Goal: Task Accomplishment & Management: Manage account settings

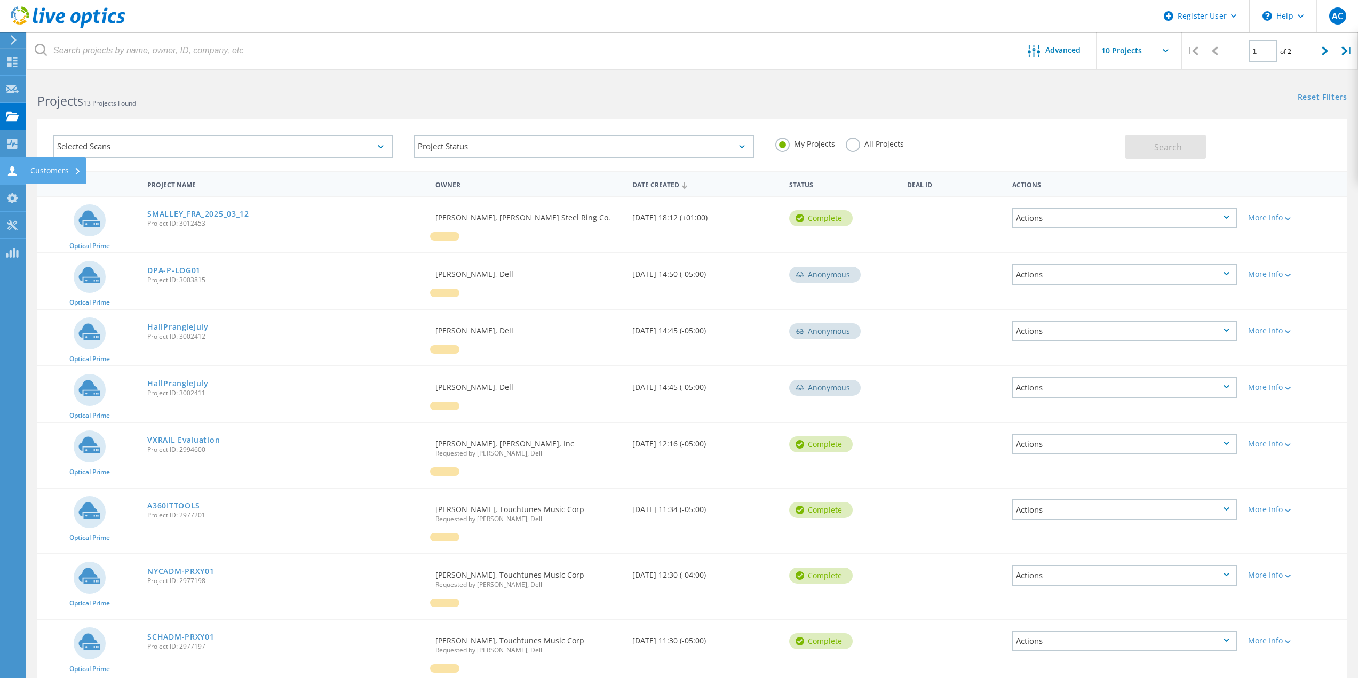
click at [12, 171] on use at bounding box center [12, 171] width 9 height 10
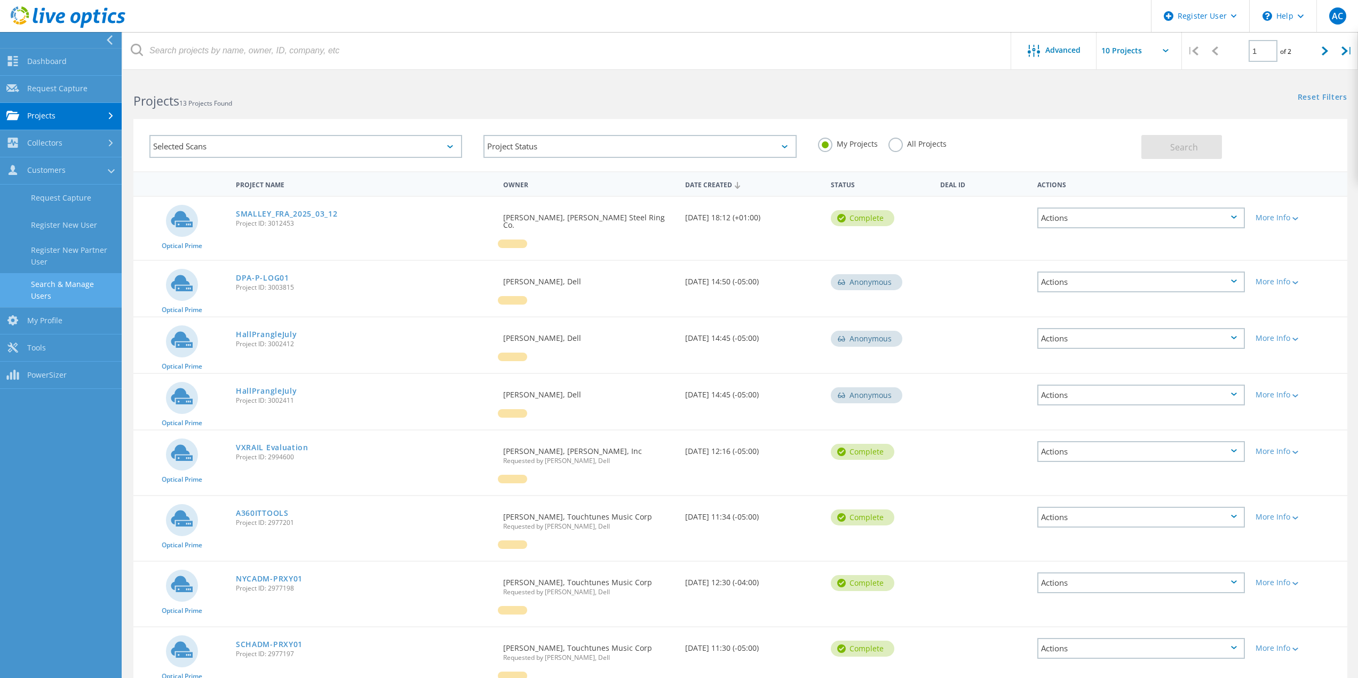
click at [36, 284] on link "Search & Manage Users" at bounding box center [61, 290] width 122 height 34
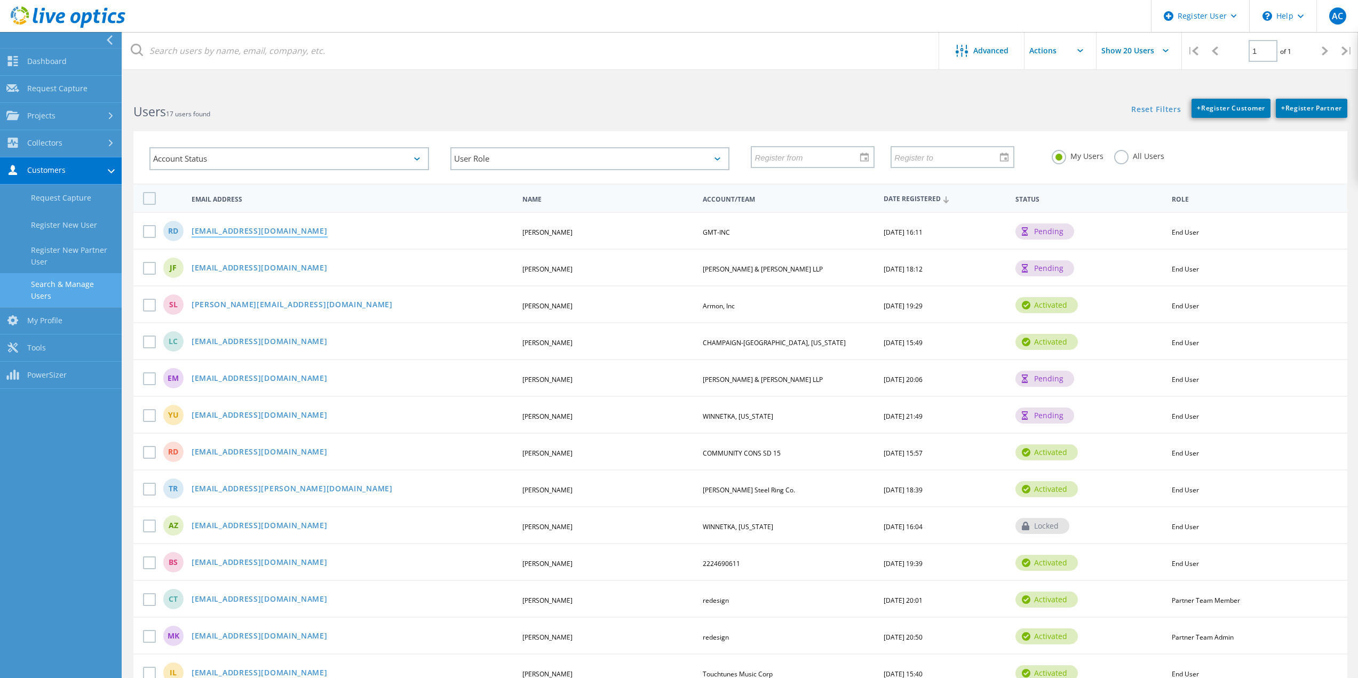
click at [263, 231] on link "[EMAIL_ADDRESS][DOMAIN_NAME]" at bounding box center [260, 231] width 136 height 9
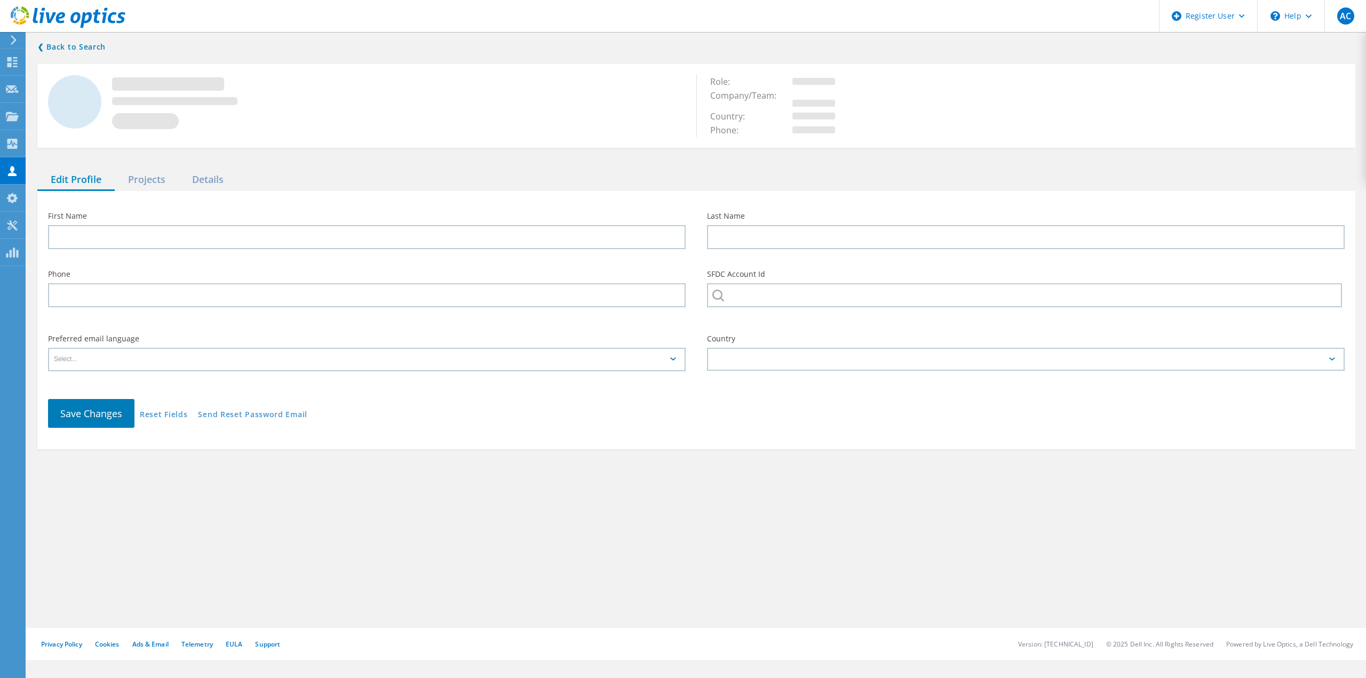
type input "[PERSON_NAME]"
type input "GMT-INC"
type input "English"
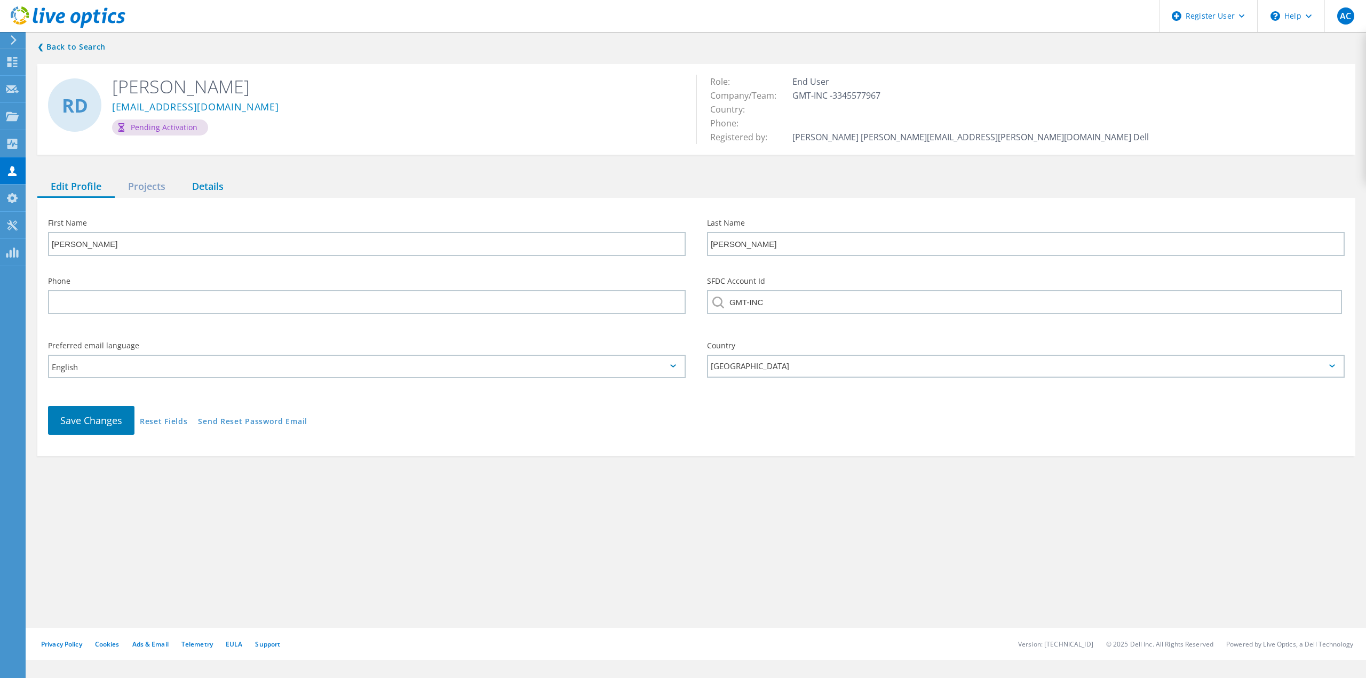
click at [210, 189] on div "Details" at bounding box center [208, 187] width 58 height 22
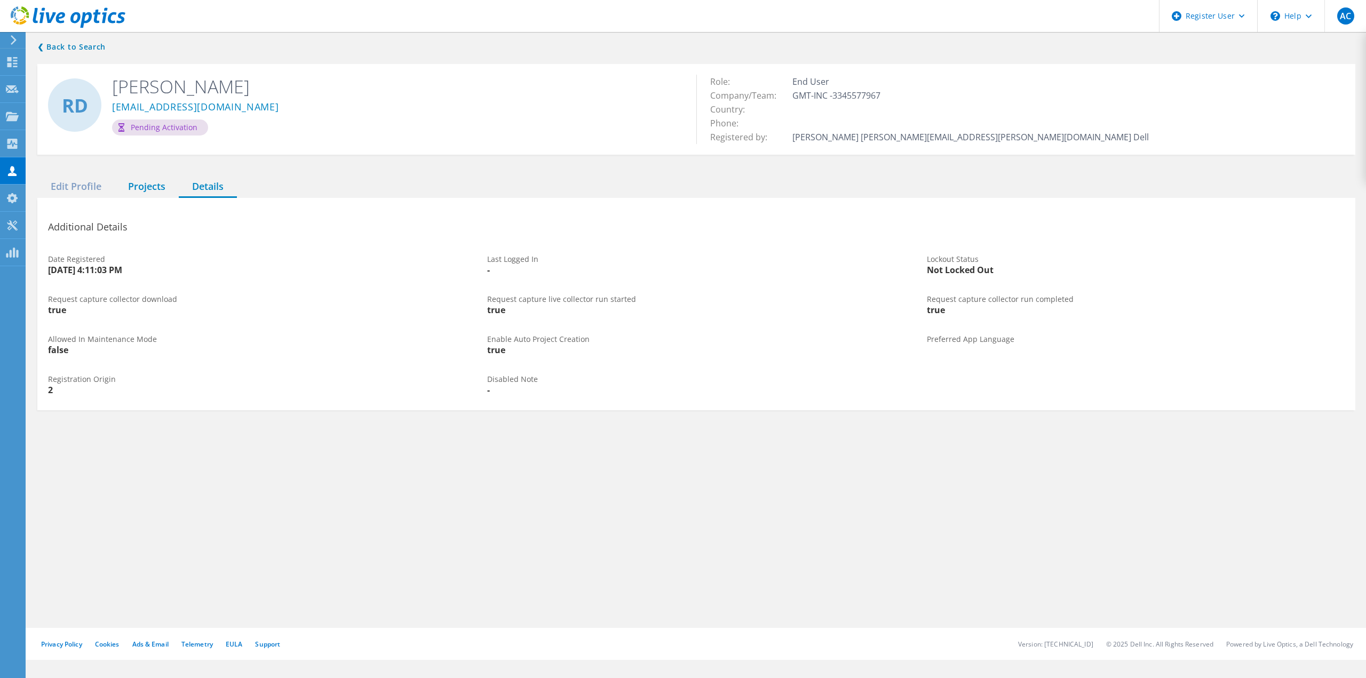
click at [161, 186] on div "Projects" at bounding box center [147, 187] width 64 height 22
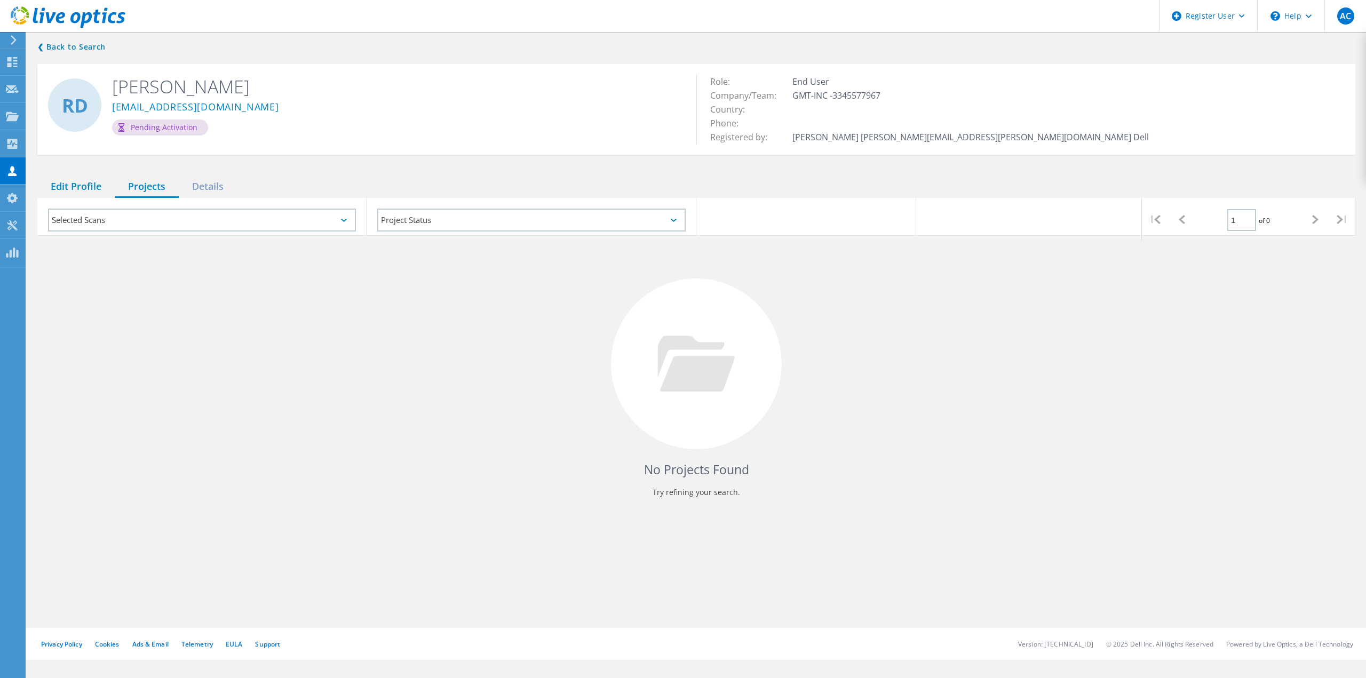
click at [62, 192] on div "Edit Profile" at bounding box center [75, 187] width 77 height 22
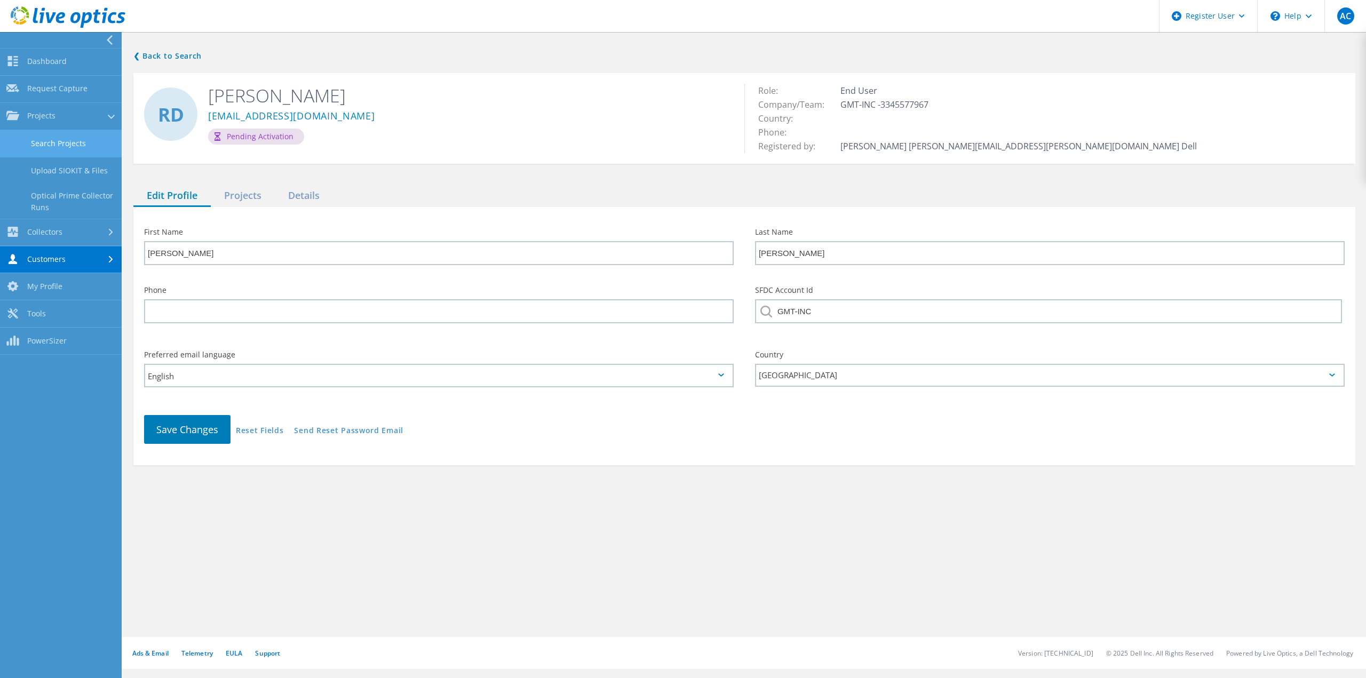
click at [27, 133] on link "Search Projects" at bounding box center [61, 143] width 122 height 27
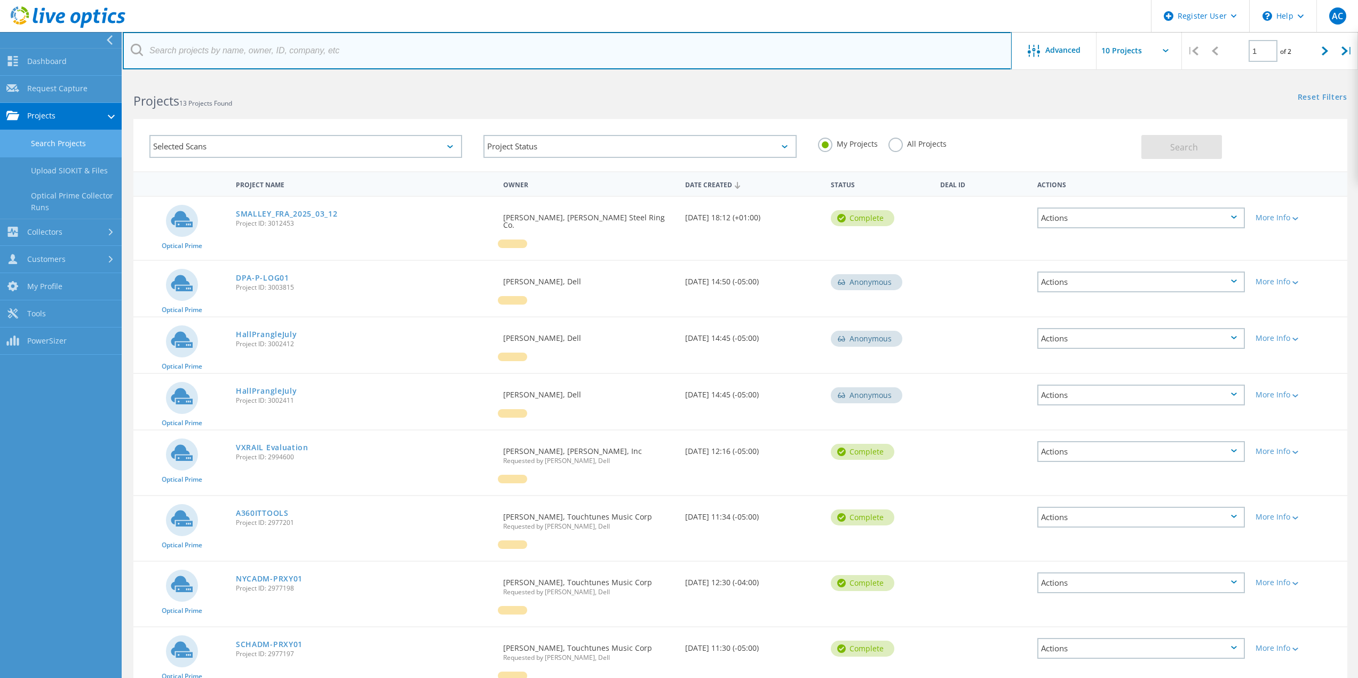
click at [325, 56] on input "text" at bounding box center [567, 50] width 889 height 37
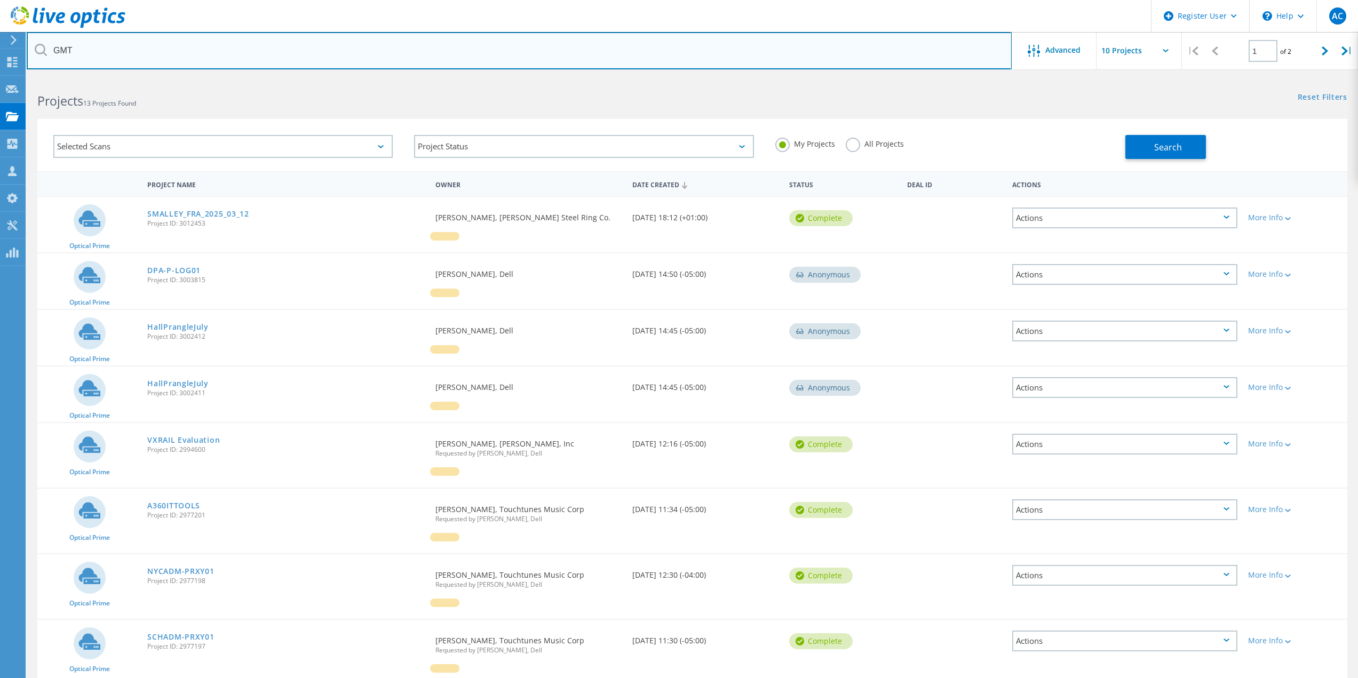
type input "GMT"
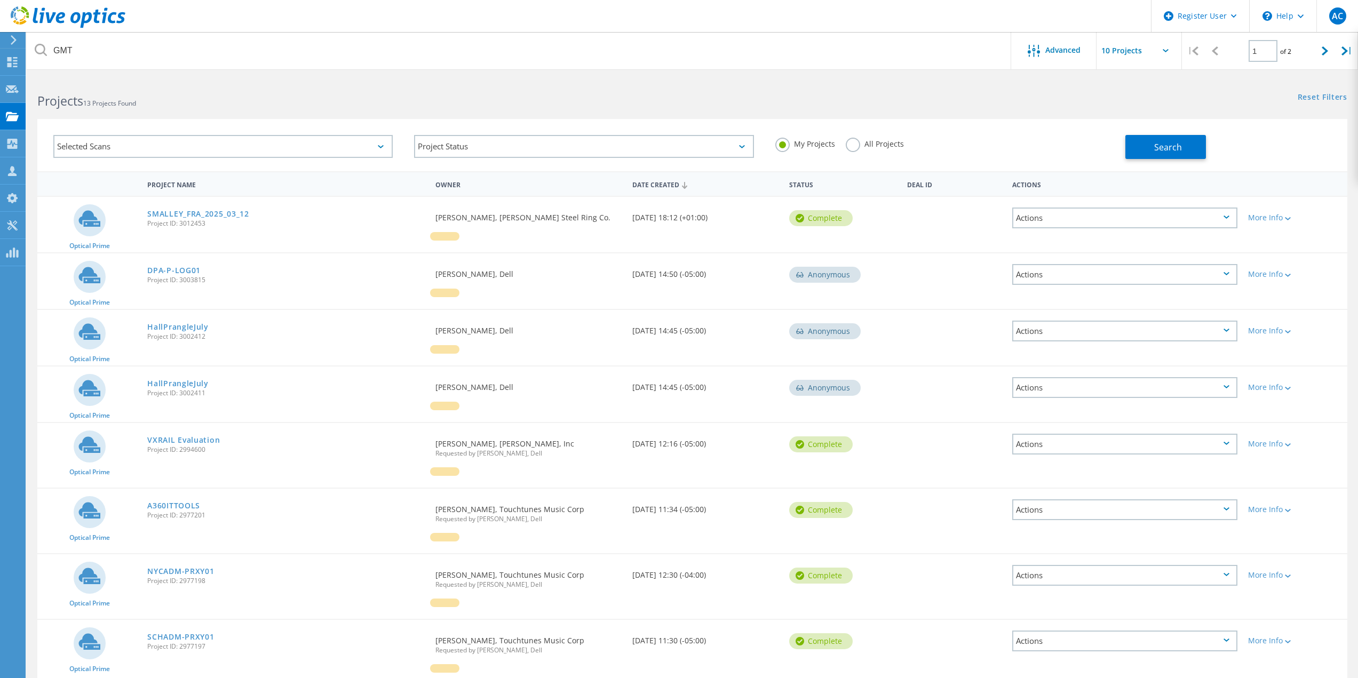
click at [855, 142] on label "All Projects" at bounding box center [875, 143] width 58 height 10
click at [0, 0] on input "All Projects" at bounding box center [0, 0] width 0 height 0
click at [1139, 147] on button "Search" at bounding box center [1165, 147] width 81 height 24
